Goal: Find specific page/section: Find specific page/section

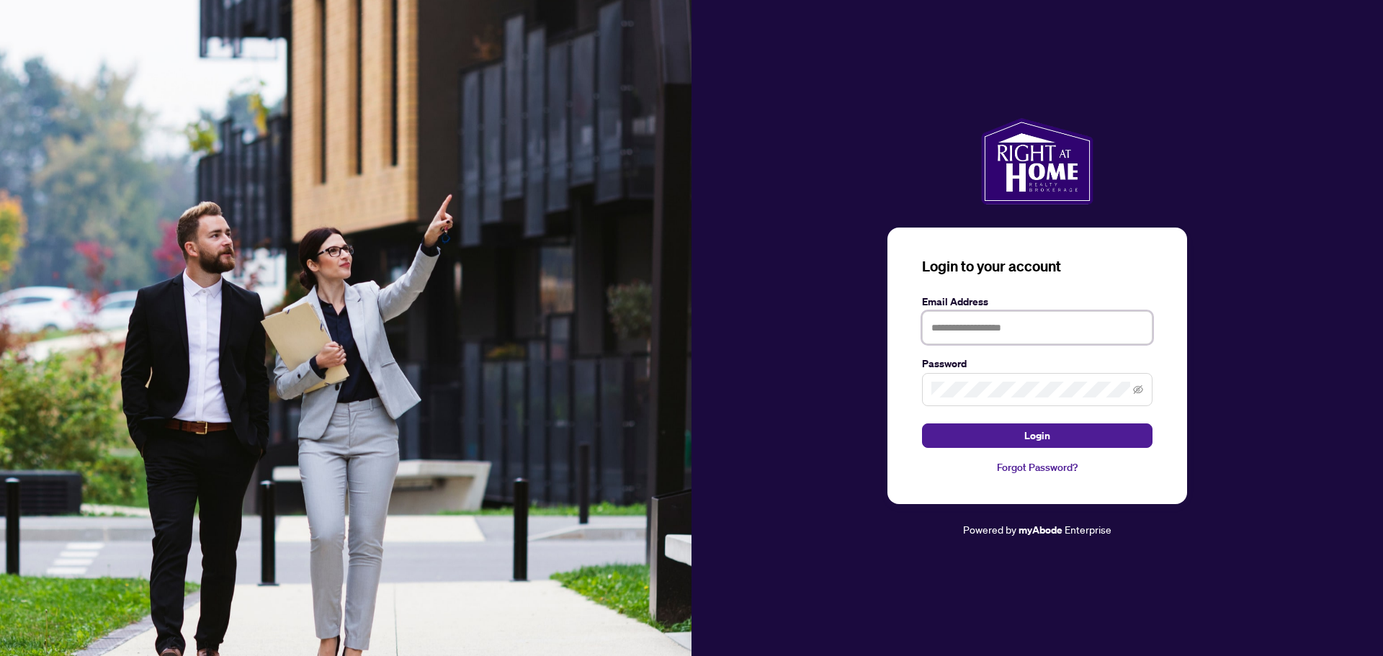
click at [959, 323] on input "text" at bounding box center [1037, 327] width 230 height 33
click at [959, 327] on input "text" at bounding box center [1037, 327] width 230 height 33
click at [967, 335] on input "text" at bounding box center [1037, 327] width 230 height 33
